Goal: Transaction & Acquisition: Purchase product/service

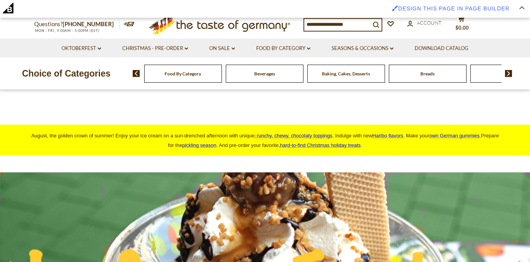
click at [367, 25] on input at bounding box center [337, 24] width 66 height 11
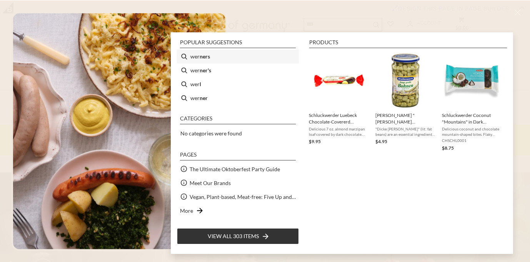
click at [203, 56] on b "ners" at bounding box center [204, 56] width 10 height 9
type input "*******"
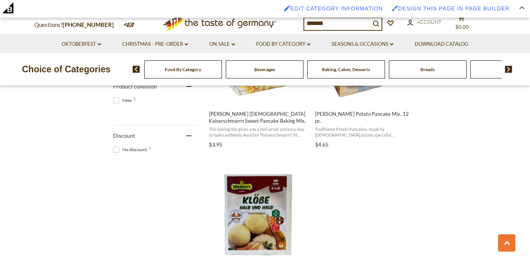
scroll to position [487, 0]
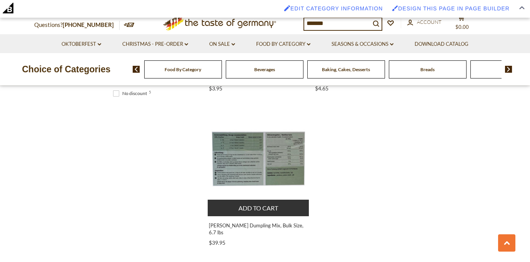
click at [259, 164] on img "Werners Potato Dumpling Mix, Bulk Size, 6.7 lbs" at bounding box center [259, 159] width 102 height 102
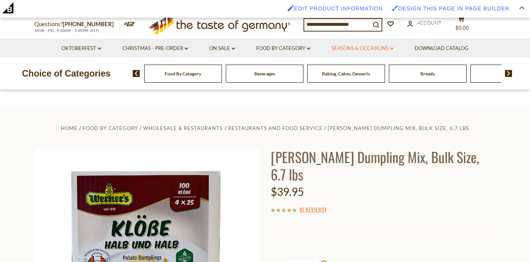
click at [393, 48] on icon at bounding box center [391, 48] width 3 height 2
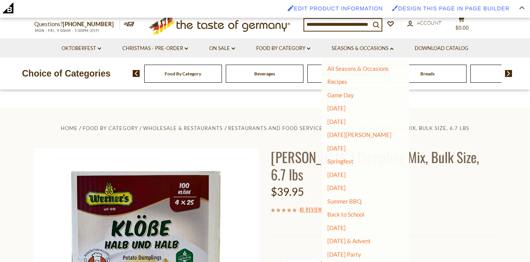
scroll to position [33, 0]
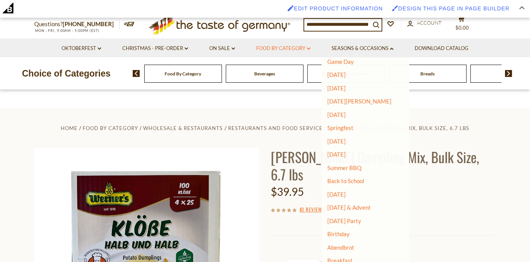
click at [310, 47] on link "Food By Category dropdown_arrow" at bounding box center [283, 48] width 54 height 8
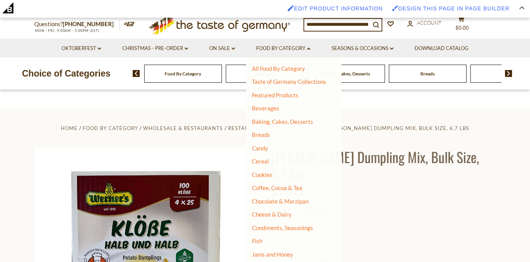
scroll to position [153, 0]
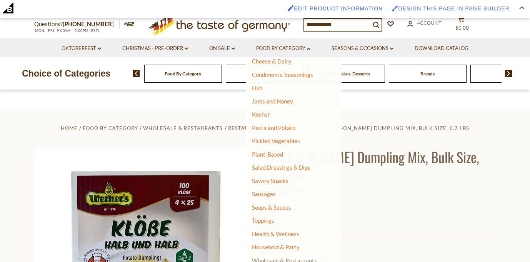
click at [297, 258] on link "Wholesale & Restaurants" at bounding box center [284, 260] width 65 height 11
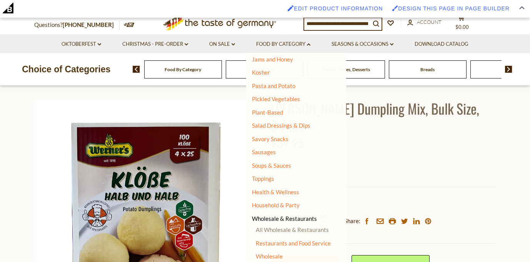
scroll to position [81, 0]
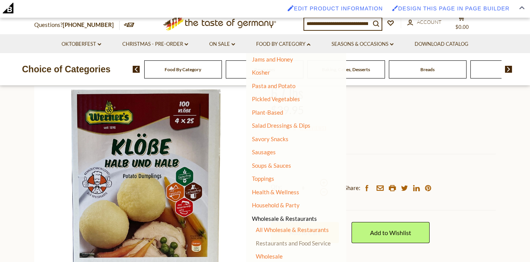
click at [288, 243] on link "Restaurants and Food Service" at bounding box center [293, 242] width 75 height 7
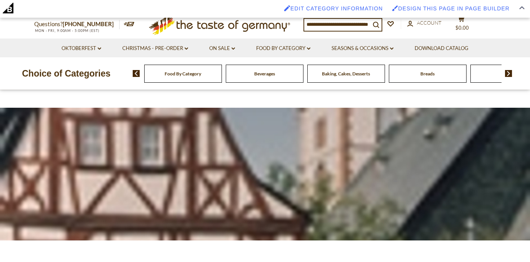
click at [286, 209] on div at bounding box center [265, 174] width 530 height 133
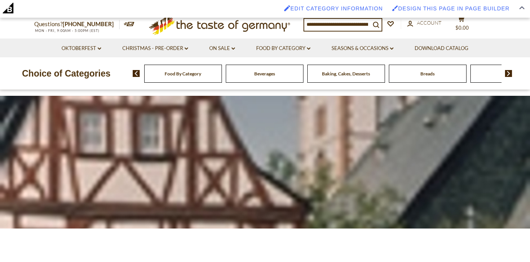
scroll to position [2, 0]
